Goal: Task Accomplishment & Management: Complete application form

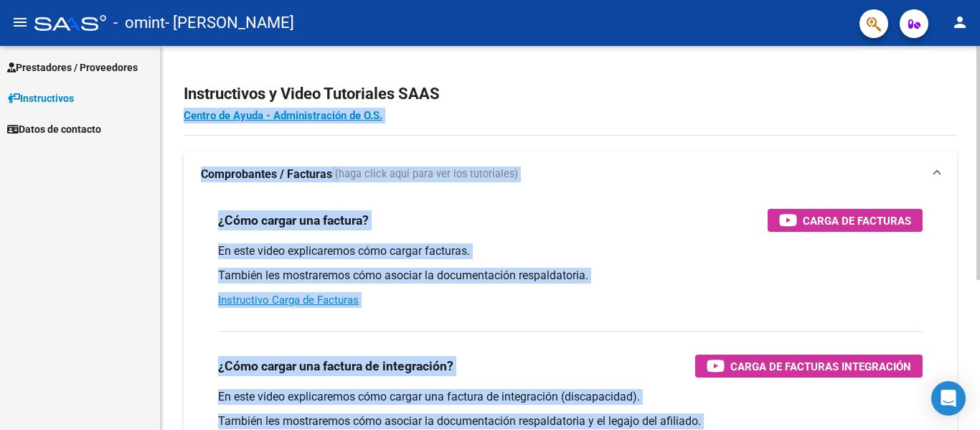
drag, startPoint x: 978, startPoint y: 116, endPoint x: 978, endPoint y: 171, distance: 55.2
click at [978, 171] on div "Instructivos y Video Tutoriales SAAS Centro de Ayuda - Administración de O.S. C…" at bounding box center [572, 360] width 823 height 629
click at [810, 131] on app-root-component "Instructivos y Video Tutoriales SAAS Centro de Ayuda - Administración de O.S. C…" at bounding box center [570, 337] width 773 height 537
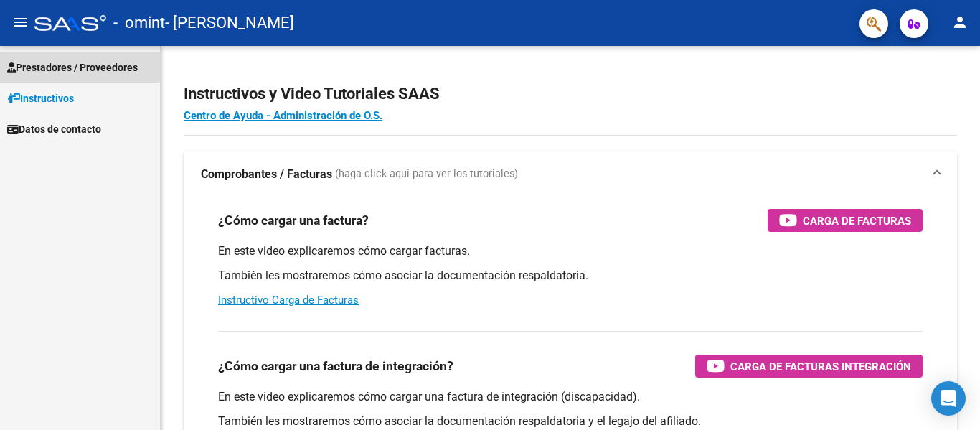
click at [71, 68] on span "Prestadores / Proveedores" at bounding box center [72, 68] width 131 height 16
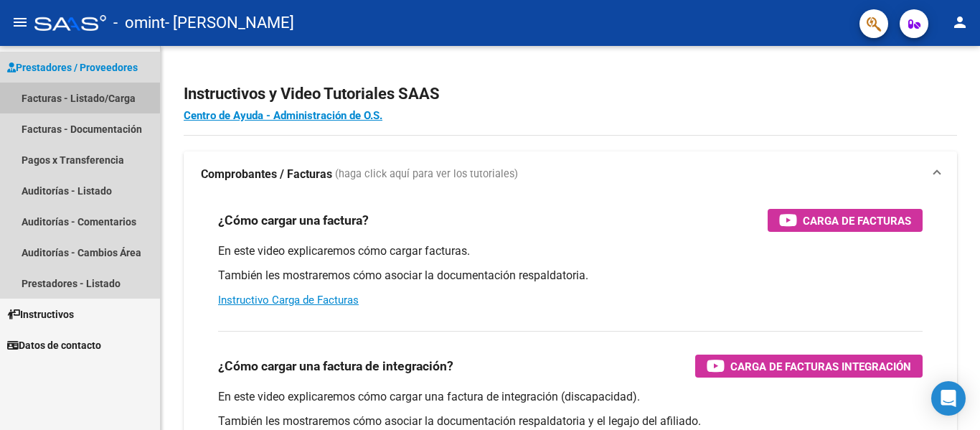
click at [67, 93] on link "Facturas - Listado/Carga" at bounding box center [80, 97] width 160 height 31
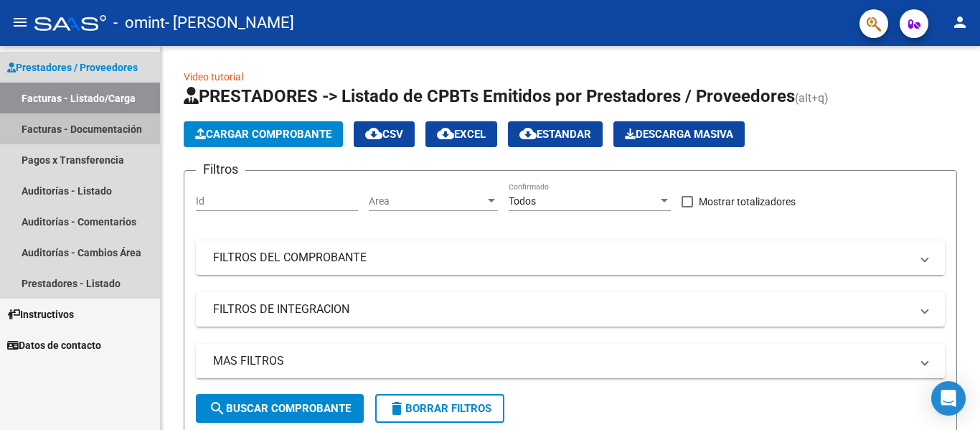
click at [73, 122] on link "Facturas - Documentación" at bounding box center [80, 128] width 160 height 31
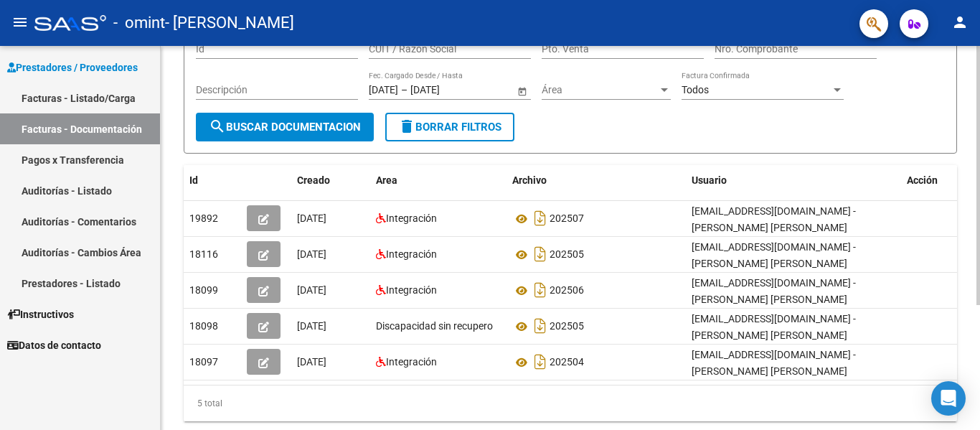
scroll to position [151, 0]
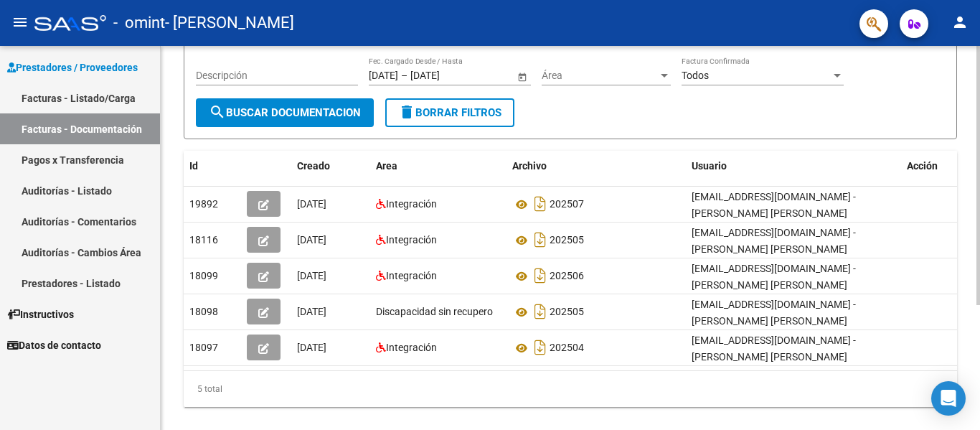
click at [979, 179] on div at bounding box center [978, 283] width 4 height 259
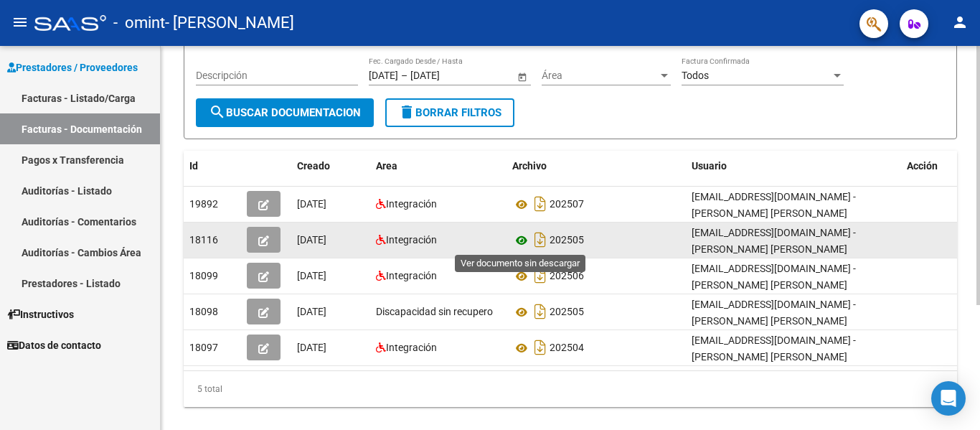
click at [519, 238] on icon at bounding box center [521, 240] width 19 height 17
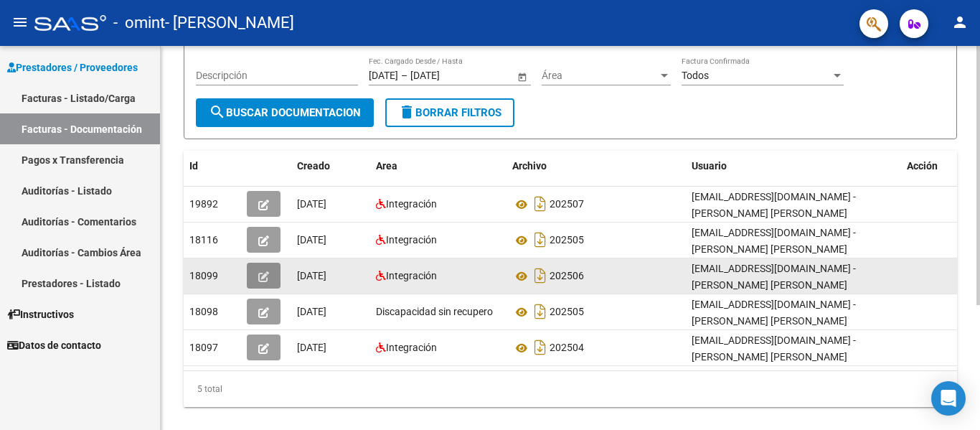
click at [265, 274] on icon "button" at bounding box center [263, 276] width 11 height 11
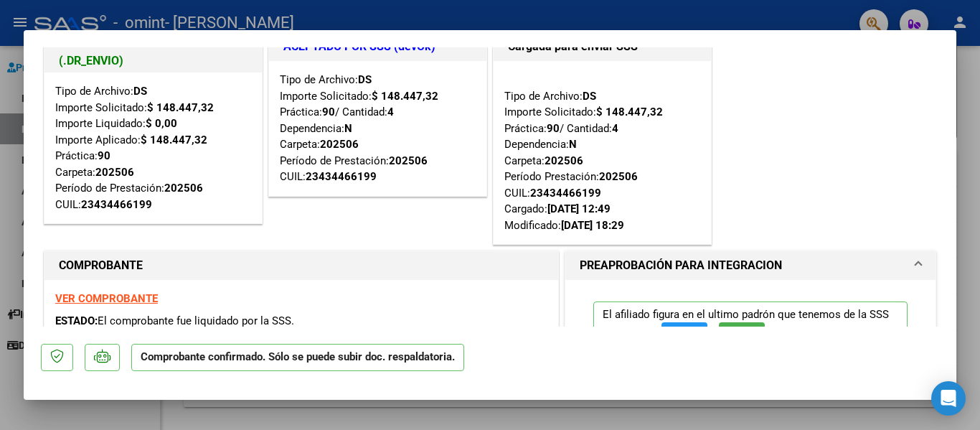
scroll to position [0, 0]
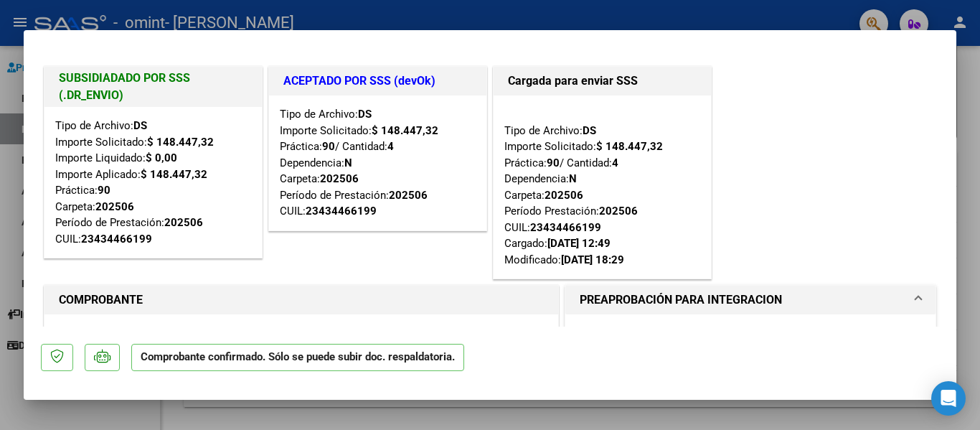
type input "$ 0,00"
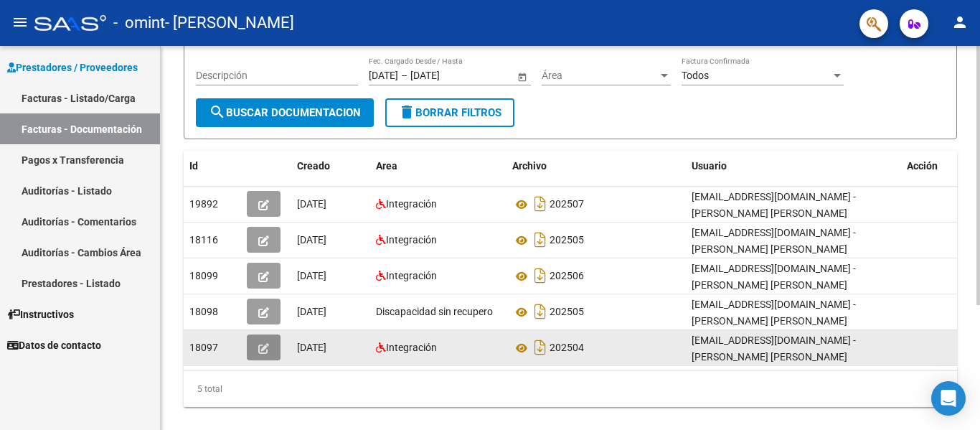
click at [264, 342] on span "button" at bounding box center [263, 347] width 11 height 13
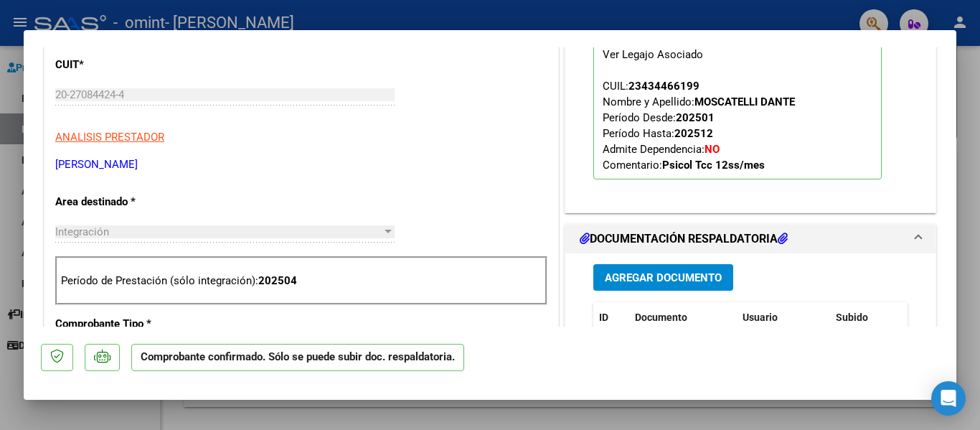
scroll to position [381, 0]
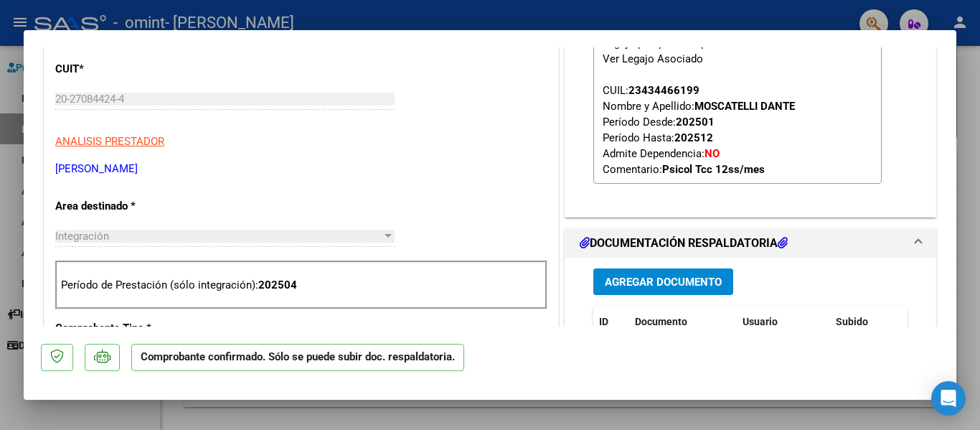
click at [979, 153] on div at bounding box center [490, 215] width 980 height 430
type input "$ 0,00"
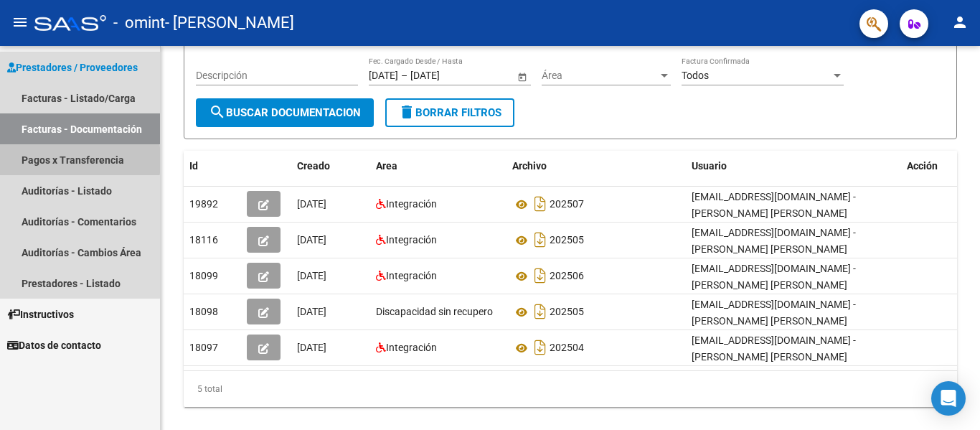
click at [38, 160] on link "Pagos x Transferencia" at bounding box center [80, 159] width 160 height 31
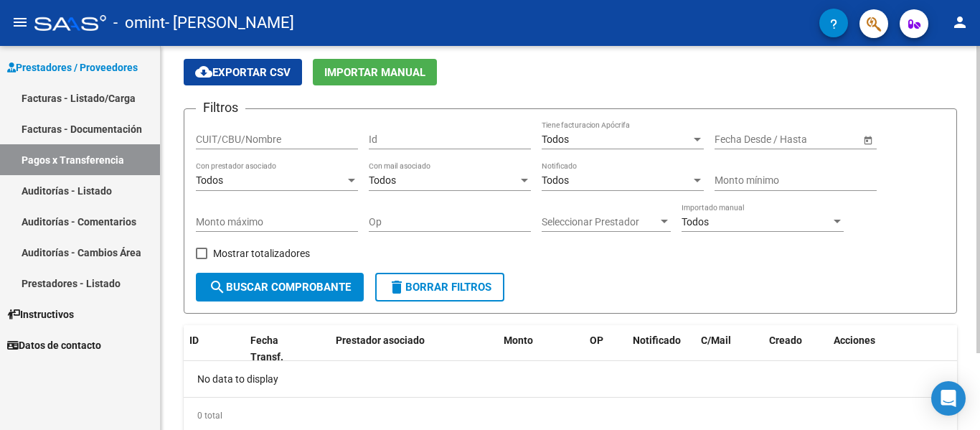
scroll to position [18, 0]
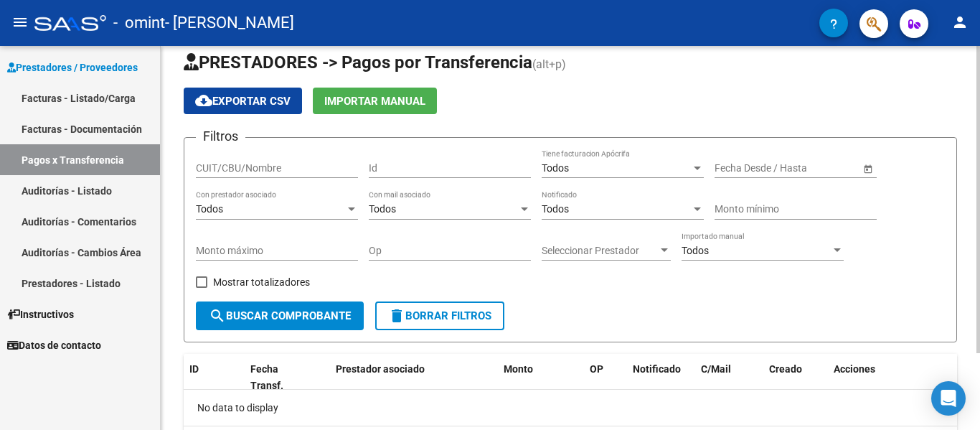
click at [979, 115] on div at bounding box center [978, 213] width 4 height 307
